Goal: Task Accomplishment & Management: Use online tool/utility

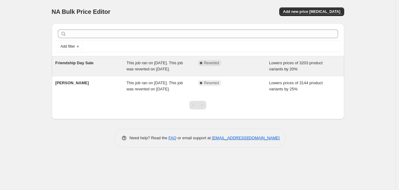
click at [78, 64] on span "Friendship Day Sale" at bounding box center [74, 63] width 38 height 5
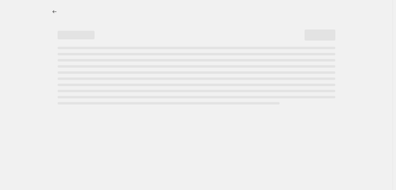
select select "percentage"
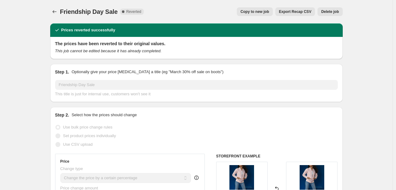
click at [261, 15] on button "Copy to new job" at bounding box center [255, 11] width 36 height 9
select select "percentage"
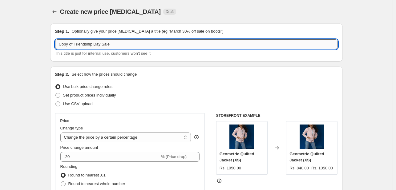
click at [86, 46] on input "Copy of Friendship Day Sale" at bounding box center [196, 44] width 283 height 10
type input "N"
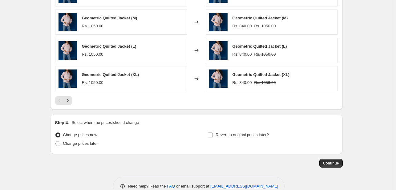
scroll to position [424, 0]
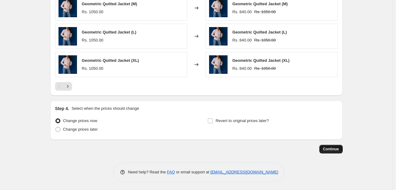
type input "Ind Sale"
click at [328, 147] on span "Continue" at bounding box center [331, 149] width 16 height 5
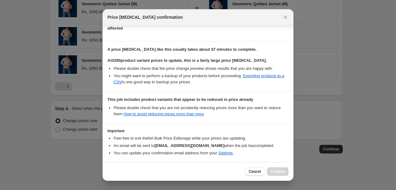
scroll to position [108, 0]
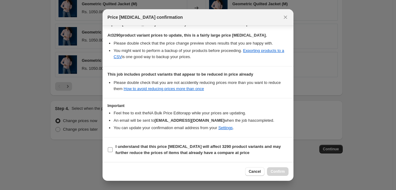
click at [110, 150] on input "I understand that this price [MEDICAL_DATA] will affect 3290 product variants a…" at bounding box center [110, 150] width 5 height 5
checkbox input "true"
click at [278, 171] on span "Confirm" at bounding box center [278, 171] width 14 height 5
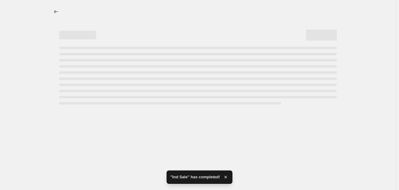
select select "percentage"
